Goal: Find specific page/section

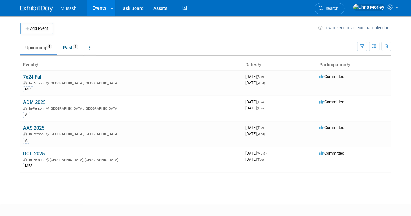
click at [38, 128] on link "AAS 2025" at bounding box center [33, 128] width 21 height 6
click at [32, 126] on link "AAS 2025" at bounding box center [33, 128] width 21 height 6
click at [37, 104] on link "ADM 2025" at bounding box center [34, 102] width 22 height 6
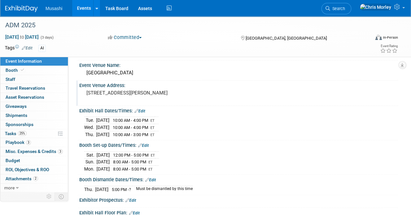
scroll to position [32, 0]
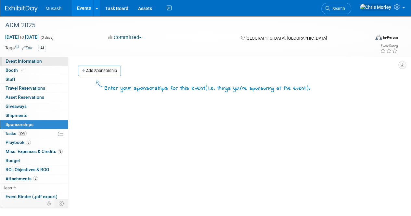
click at [21, 64] on link "Event Information" at bounding box center [34, 61] width 68 height 9
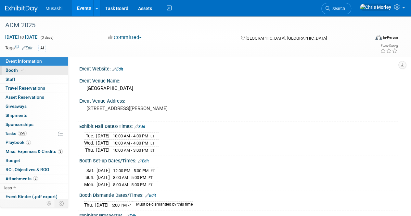
click at [19, 72] on span at bounding box center [22, 70] width 6 height 5
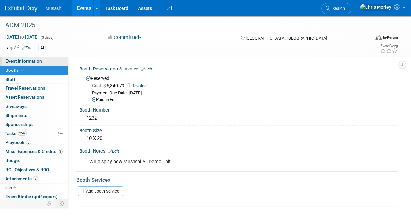
click at [21, 62] on span "Event Information" at bounding box center [24, 60] width 36 height 5
